Goal: Register for event/course

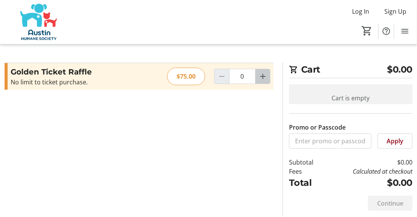
click at [263, 76] on mat-icon "Increment by one" at bounding box center [262, 76] width 9 height 9
type input "1"
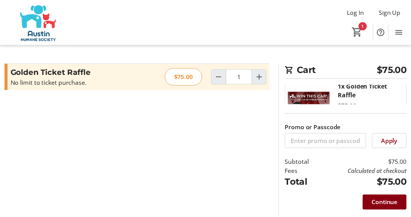
scroll to position [8, 0]
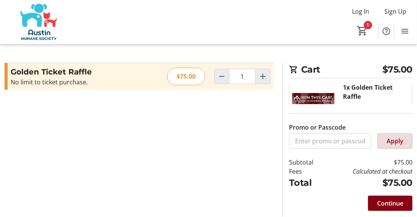
click at [392, 144] on span "Apply" at bounding box center [395, 140] width 17 height 9
click at [388, 205] on span "Continue" at bounding box center [390, 203] width 26 height 9
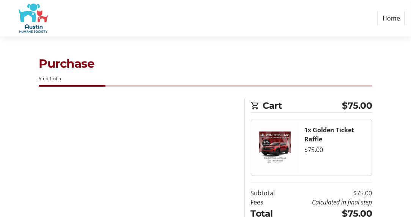
select select "US"
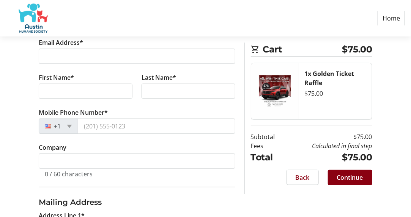
scroll to position [76, 0]
